Goal: Transaction & Acquisition: Purchase product/service

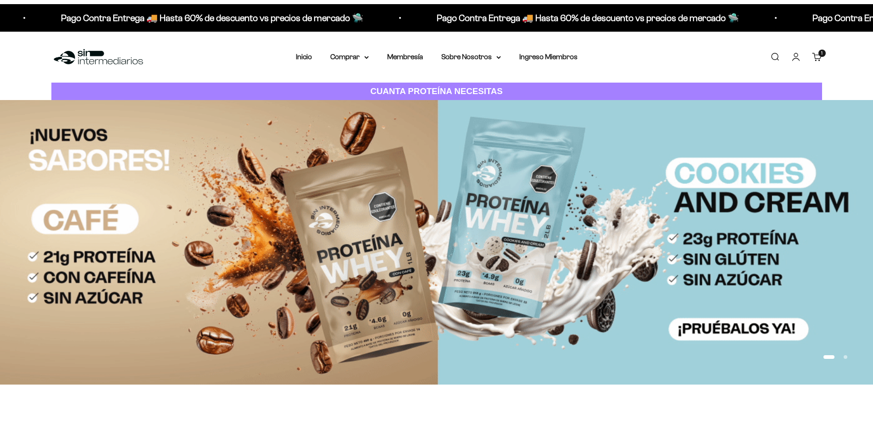
scroll to position [367, 0]
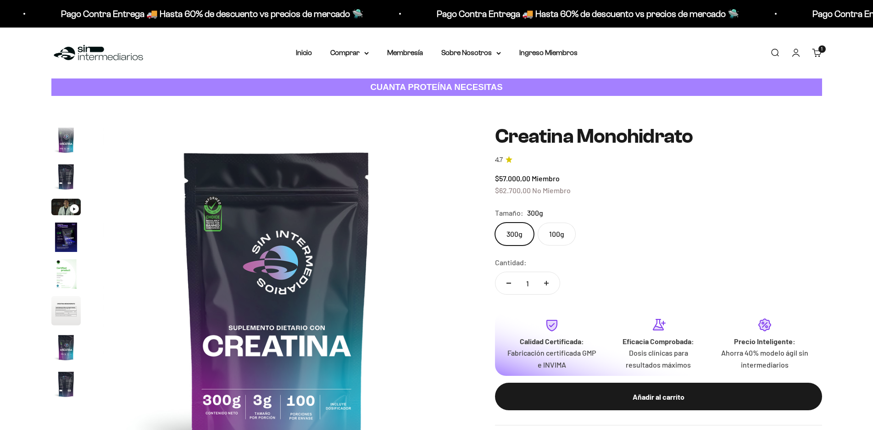
scroll to position [38, 0]
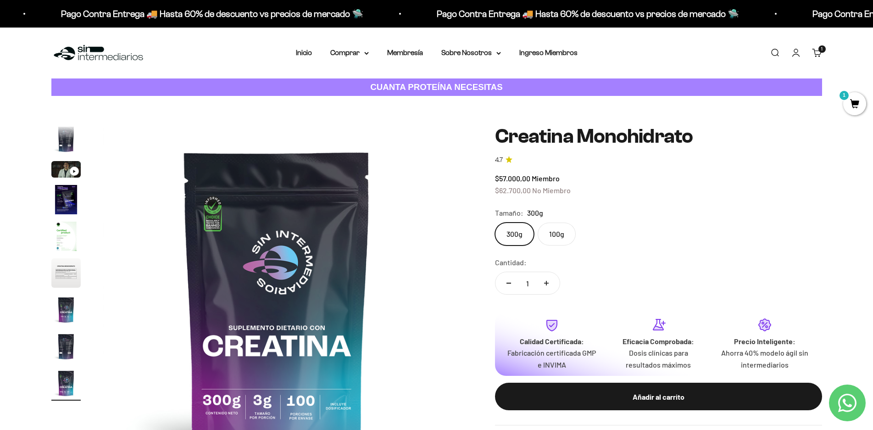
click at [303, 403] on img at bounding box center [277, 299] width 348 height 348
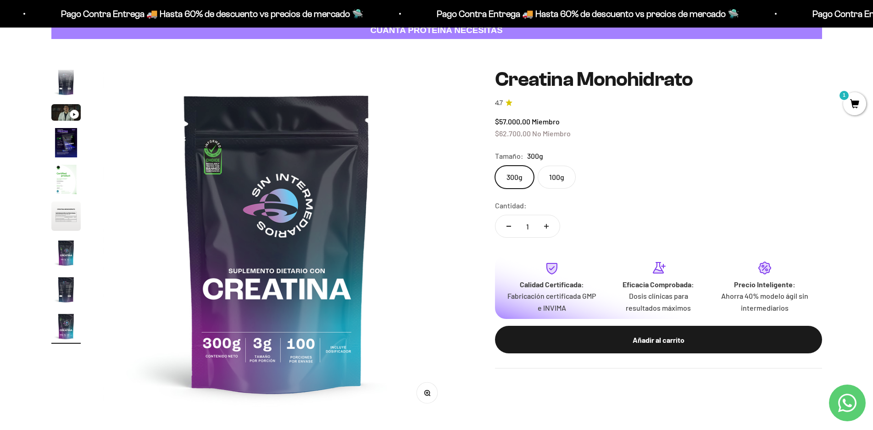
scroll to position [92, 0]
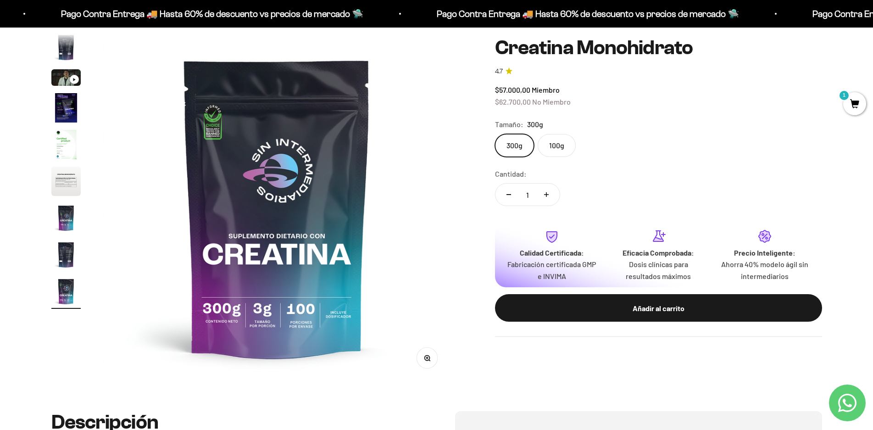
click at [425, 358] on circle "button" at bounding box center [427, 357] width 5 height 5
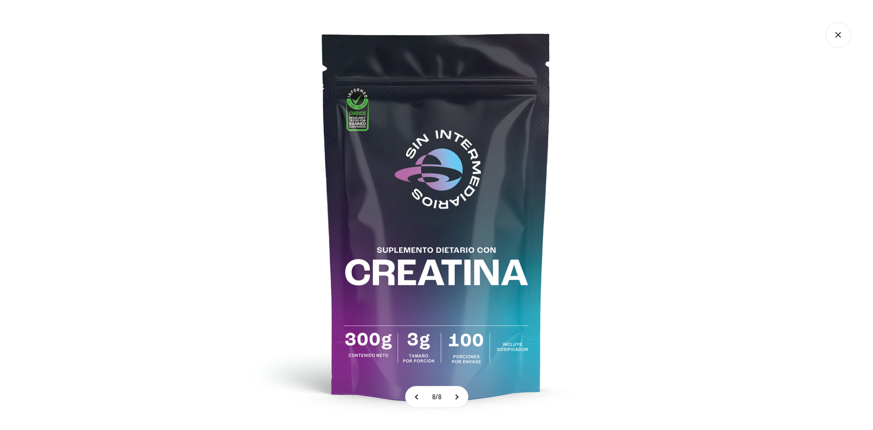
click at [840, 38] on icon "Cerrar galería" at bounding box center [839, 35] width 26 height 26
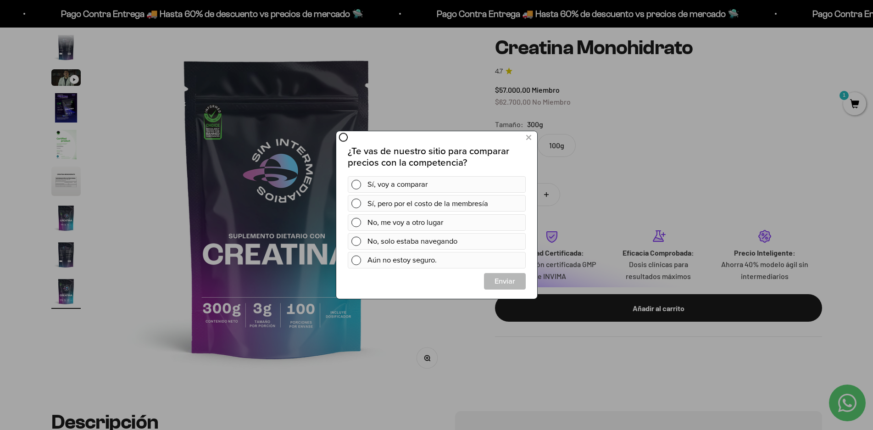
scroll to position [0, 0]
